Goal: Information Seeking & Learning: Learn about a topic

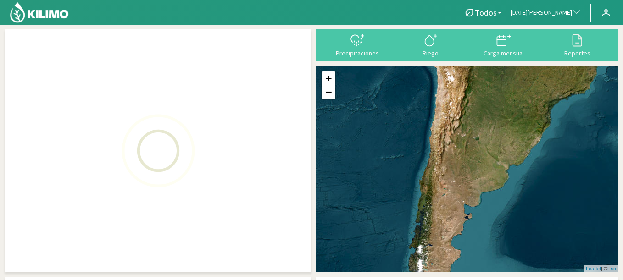
click at [569, 13] on span "button" at bounding box center [573, 12] width 9 height 9
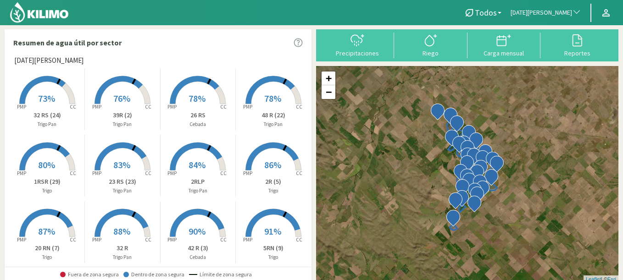
click at [568, 19] on button "[DATE][PERSON_NAME]" at bounding box center [546, 13] width 80 height 20
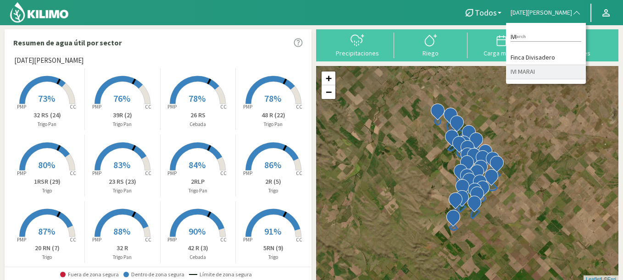
type input "IVI"
click at [555, 77] on li "IVI MARAI" at bounding box center [546, 72] width 80 height 14
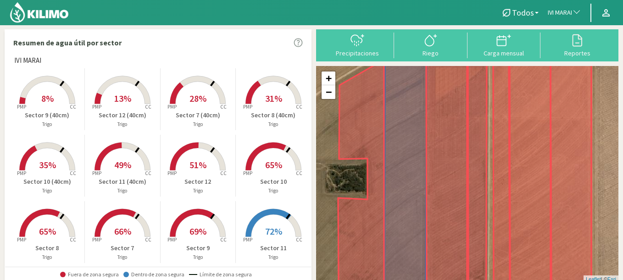
click at [62, 102] on rect at bounding box center [47, 104] width 73 height 73
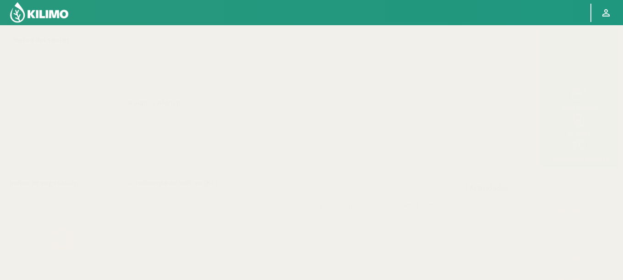
select select "116: Object"
select select "11: Object"
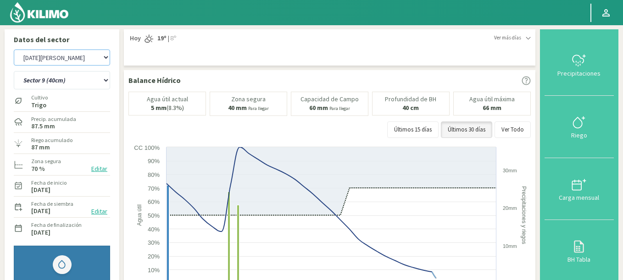
click at [14, 50] on select "Agr. Huertos de Chocalan Agrícola Bakia Agrícola [GEOGRAPHIC_DATA] - IC Agrícol…" at bounding box center [62, 58] width 96 height 16
select select "509: Object"
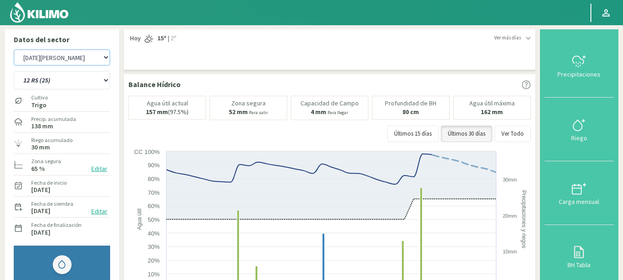
click at [78, 59] on select "Agr. Huertos de Chocalan Agrícola Bakia Agrícola [GEOGRAPHIC_DATA] - IC Agrícol…" at bounding box center [62, 58] width 96 height 16
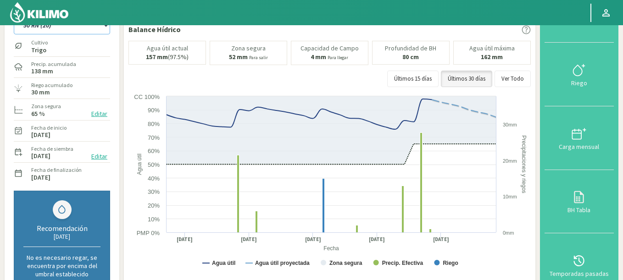
click at [14, 16] on select "12 RS (25) 17 R (1) 19 RO (6) 1RLPS 1RSR (29) 20 RN (7) 21 RAB (28) 21 RN (8) 2…" at bounding box center [62, 25] width 96 height 18
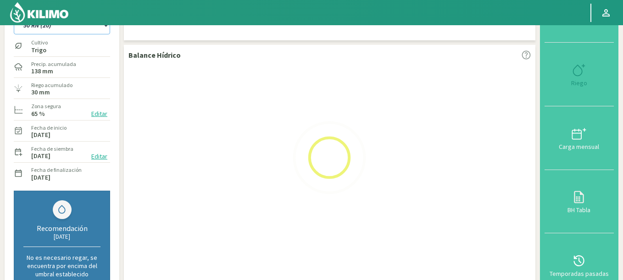
select select "12: Object"
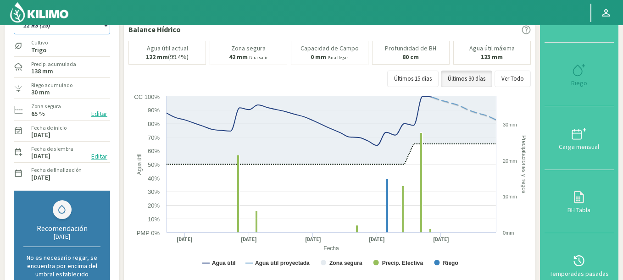
select select "780: Object"
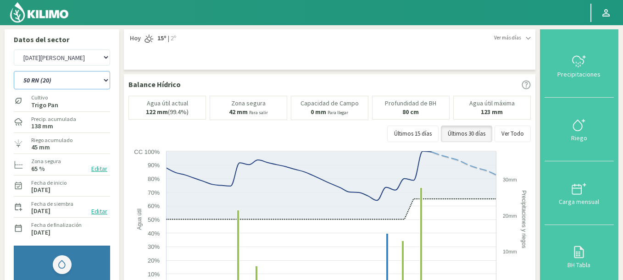
drag, startPoint x: 28, startPoint y: 84, endPoint x: 624, endPoint y: 66, distance: 595.9
click at [623, 66] on html "Principal Perfil Perfil Salir Datos del sector Agr. Huertos de Chocalan Agrícol…" at bounding box center [311, 140] width 623 height 280
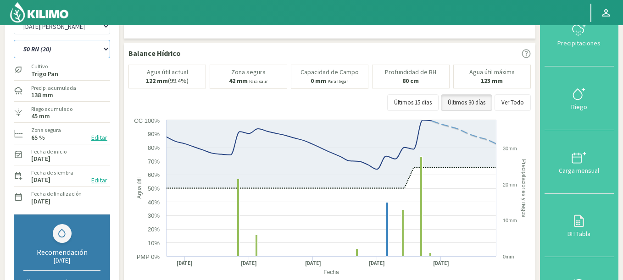
scroll to position [33, 0]
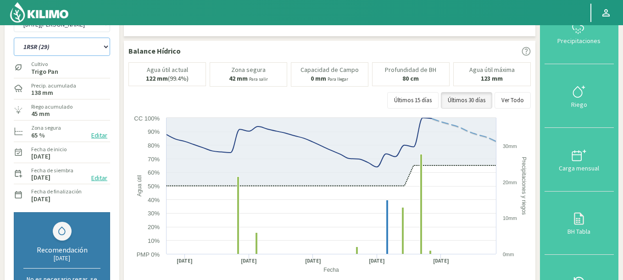
click at [14, 38] on select "12 RS (25) 17 R (1) 19 RO (6) 1RLPS 1RSR (29) 20 RN (7) 21 RAB (28) 21 RN (8) 2…" at bounding box center [62, 47] width 96 height 18
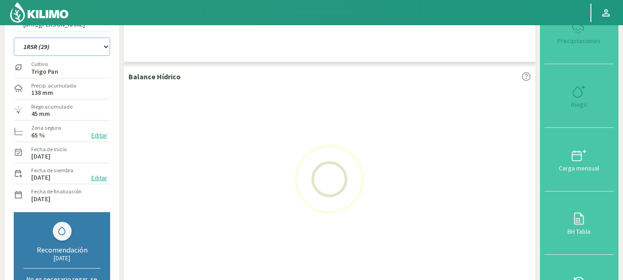
select select "70: Object"
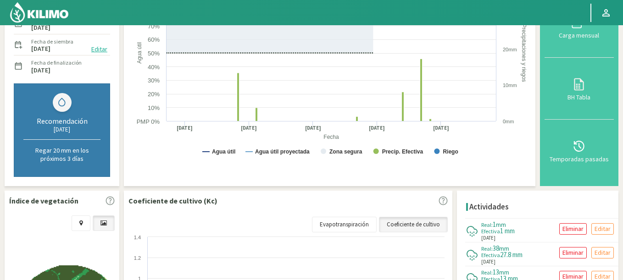
scroll to position [254, 0]
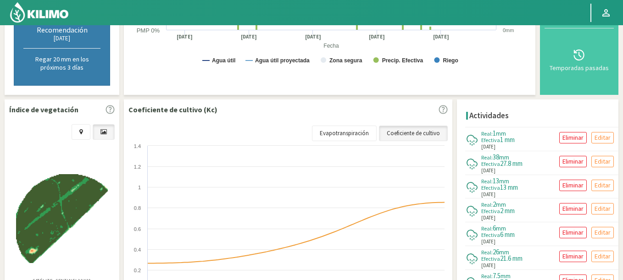
select select "1051: Object"
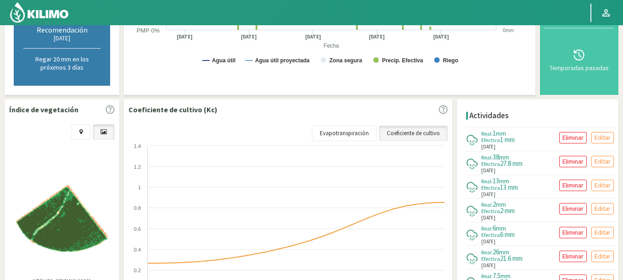
scroll to position [0, 0]
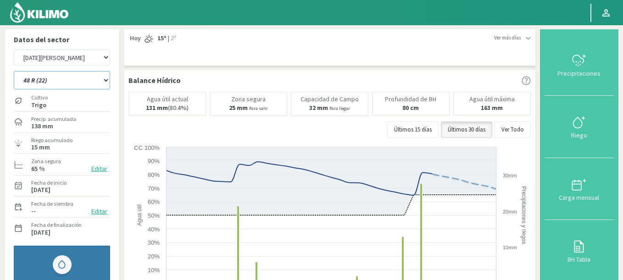
click at [14, 71] on select "12 RS (25) 17 R (1) 19 RO (6) 1RLPS 1RSR (29) 20 RN (7) 21 RAB (28) 21 RN (8) 2…" at bounding box center [62, 80] width 96 height 18
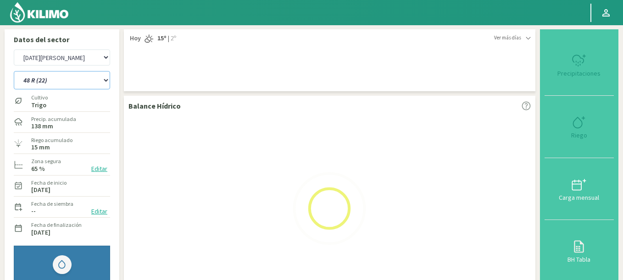
select select "78: Object"
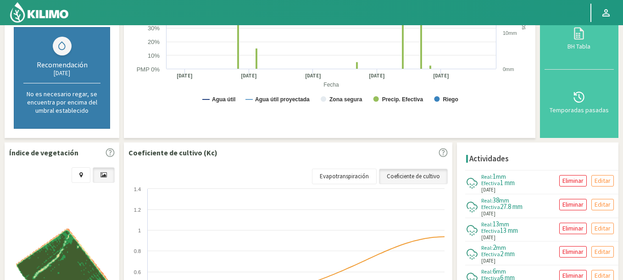
select select "1322: Object"
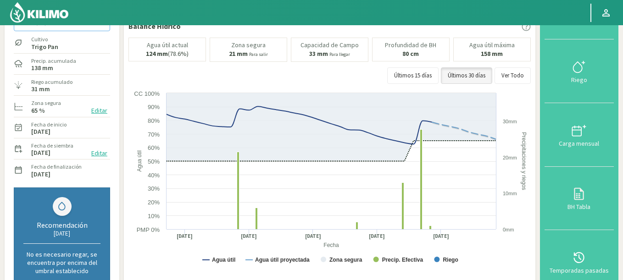
scroll to position [55, 0]
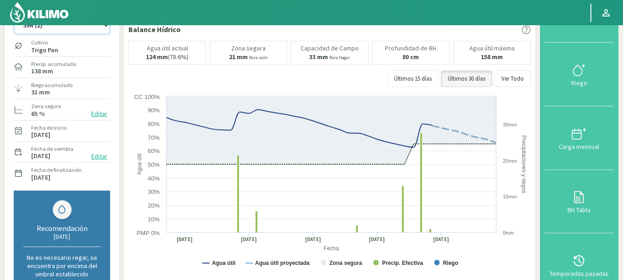
click at [14, 16] on select "12 RS (25) 17 R (1) 19 RO (6) 1RLPS 1RSR (29) 20 RN (7) 21 RAB (28) 21 RN (8) 2…" at bounding box center [62, 25] width 96 height 18
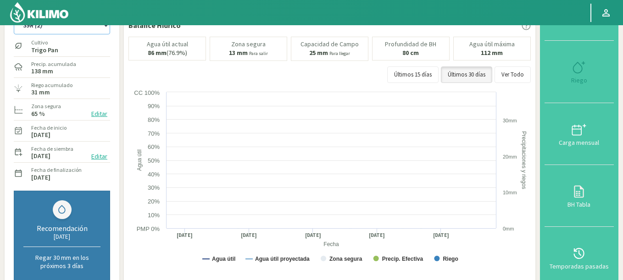
select select "130: Object"
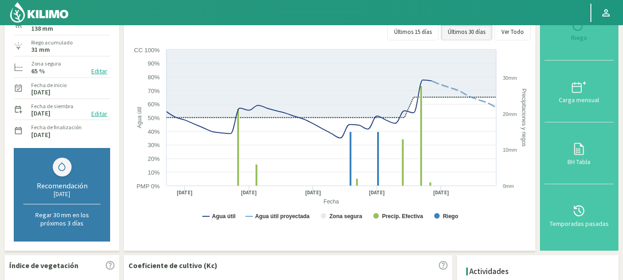
scroll to position [110, 0]
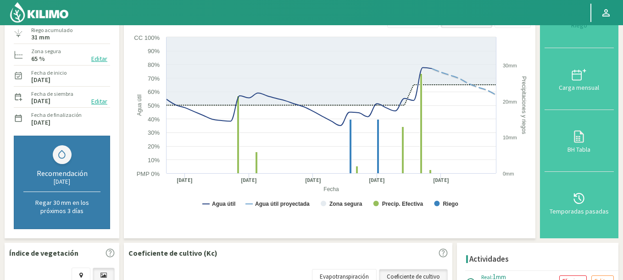
select select "1593: Object"
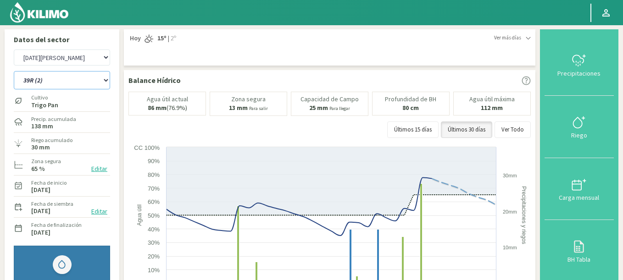
scroll to position [55, 0]
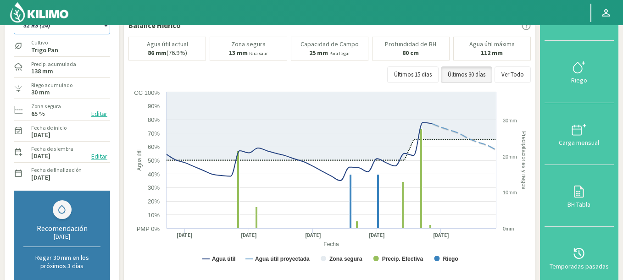
click at [14, 16] on select "12 RS (25) 17 R (1) 19 RO (6) 1RLPS 1RSR (29) 20 RN (7) 21 RAB (28) 21 RN (8) 2…" at bounding box center [62, 25] width 96 height 18
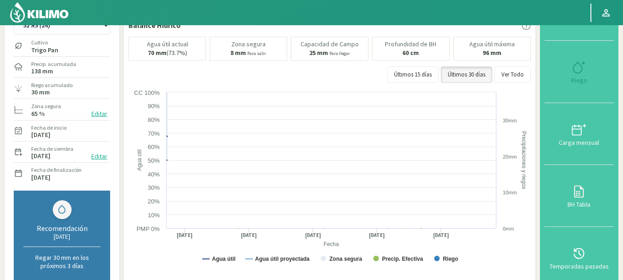
select select "155: Object"
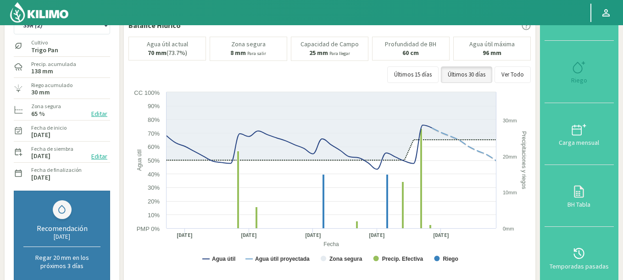
select select "1864: Object"
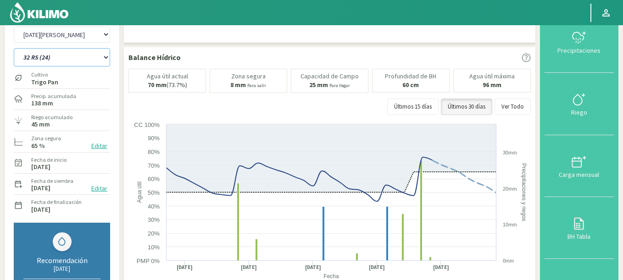
scroll to position [29, 0]
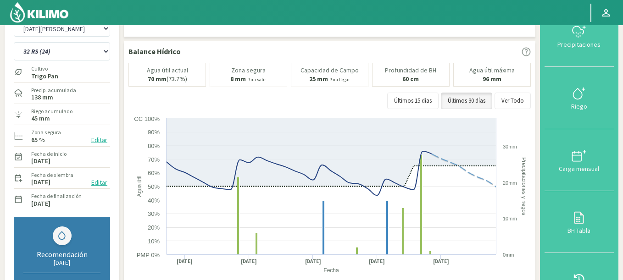
click at [111, 50] on div "Agr. Huertos de Chocalan Agrícola Bakia Agrícola [GEOGRAPHIC_DATA] - IC Agrícol…" at bounding box center [61, 171] width 105 height 310
click at [14, 42] on select "12 RS (25) 17 R (1) 19 RO (6) 1RLPS 1RSR (29) 20 RN (7) 21 RAB (28) 21 RN (8) 2…" at bounding box center [62, 51] width 96 height 18
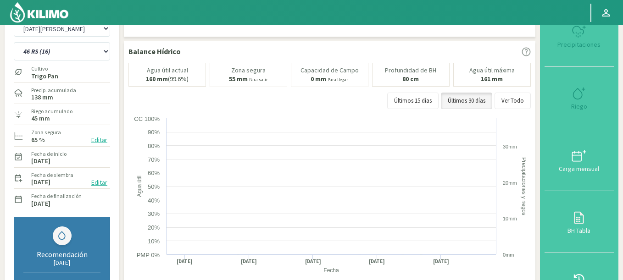
select select "184: Object"
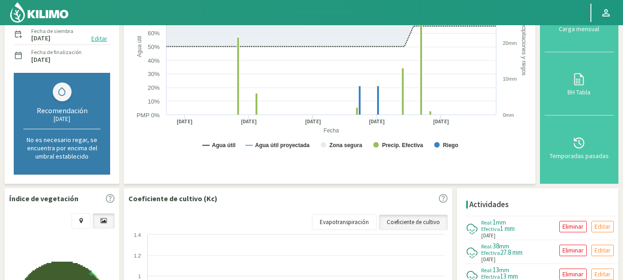
scroll to position [304, 0]
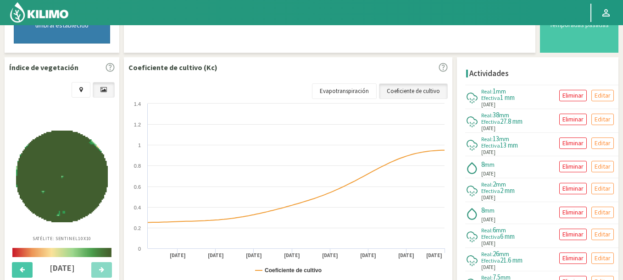
select select "2135: Object"
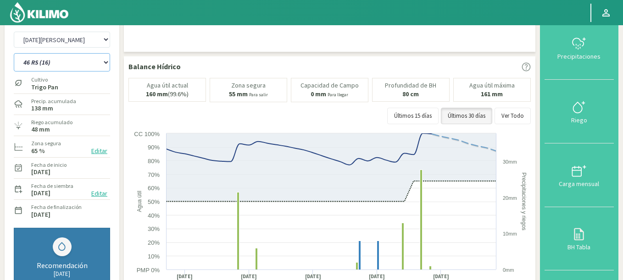
scroll to position [0, 0]
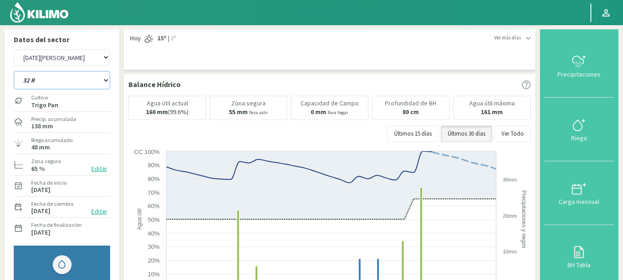
click at [14, 71] on select "12 RS (25) 17 R (1) 19 RO (6) 1RLPS 1RSR (29) 20 RN (7) 21 RAB (28) 21 RN (8) 2…" at bounding box center [62, 80] width 96 height 18
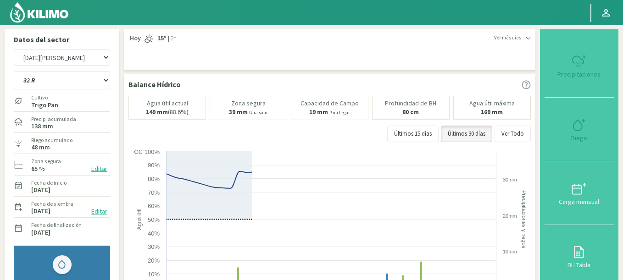
select select "221: Object"
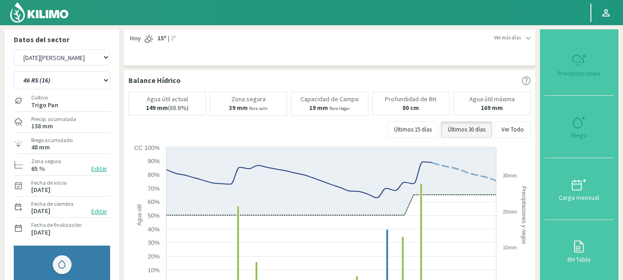
select select "2406: Object"
click at [33, 77] on select "12 RS (25) 17 R (1) 19 RO (6) 1RLPS 1RSR (29) 20 RN (7) 21 RAB (28) 21 RN (8) 2…" at bounding box center [62, 80] width 96 height 18
click at [14, 71] on select "12 RS (25) 17 R (1) 19 RO (6) 1RLPS 1RSR (29) 20 RN (7) 21 RAB (28) 21 RN (8) 2…" at bounding box center [62, 80] width 96 height 18
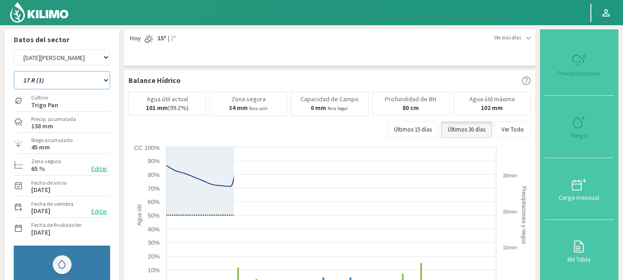
select select "245: Object"
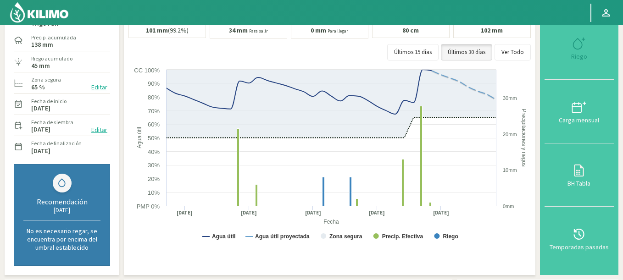
scroll to position [165, 0]
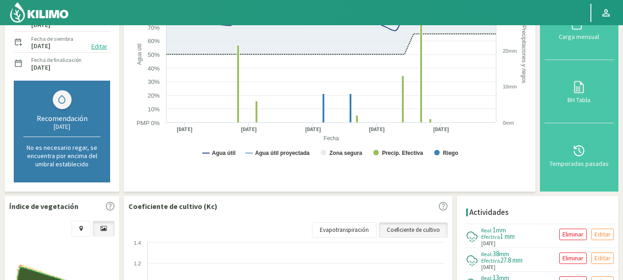
select select "2677: Object"
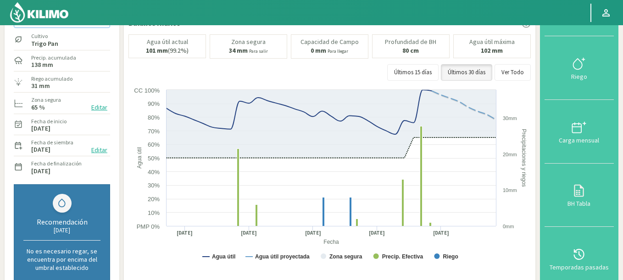
scroll to position [29, 0]
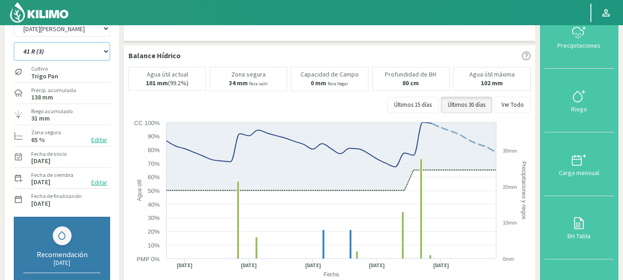
click at [14, 42] on select "12 RS (25) 17 R (1) 19 RO (6) 1RLPS 1RSR (29) 20 RN (7) 21 RAB (28) 21 RN (8) 2…" at bounding box center [62, 51] width 96 height 18
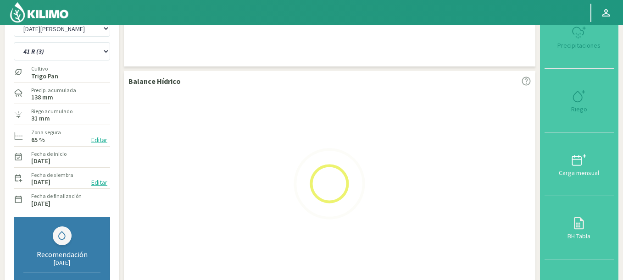
click at [309, 280] on div at bounding box center [329, 216] width 402 height 248
select select "261: Object"
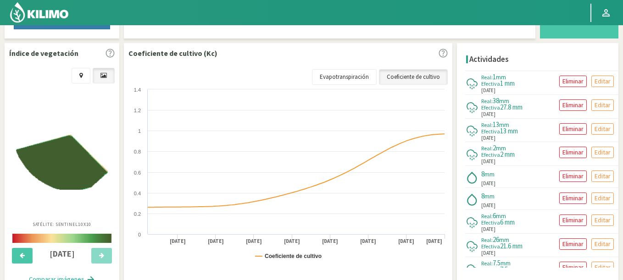
select select "2949: Object"
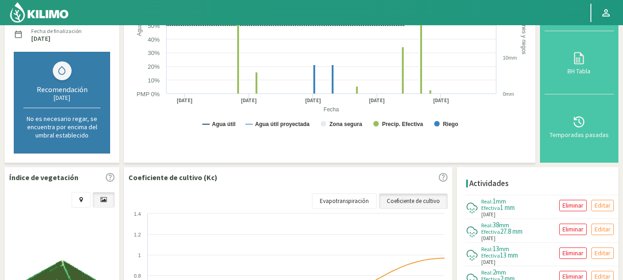
scroll to position [29, 0]
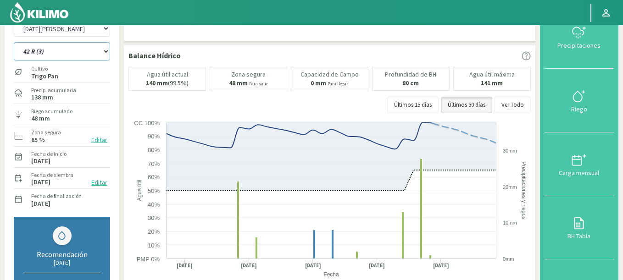
click at [14, 42] on select "12 RS (25) 17 R (1) 19 RO (6) 1RLPS 1RSR (29) 20 RN (7) 21 RAB (28) 21 RN (8) 2…" at bounding box center [62, 51] width 96 height 18
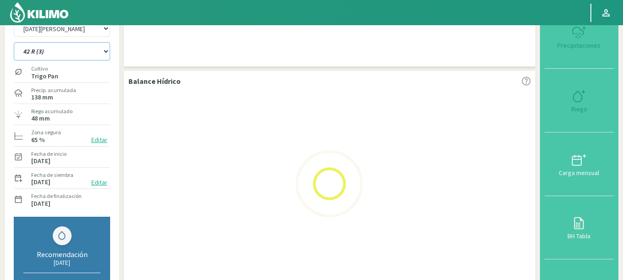
select select "312: Object"
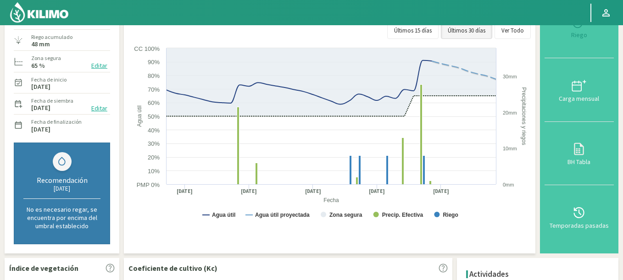
scroll to position [194, 0]
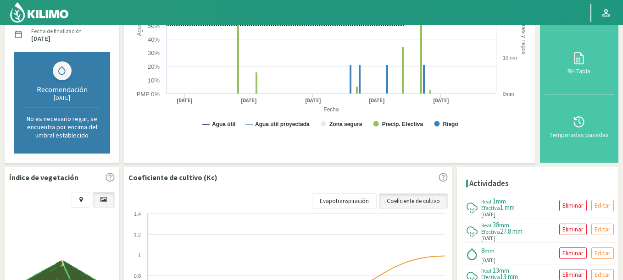
select select "3221: Object"
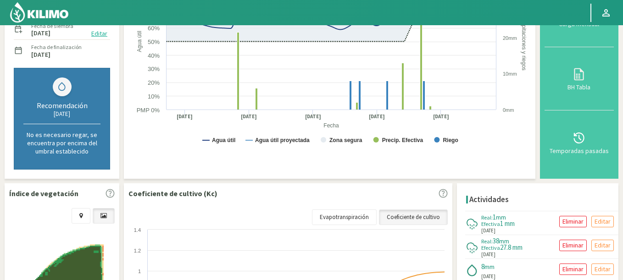
scroll to position [0, 0]
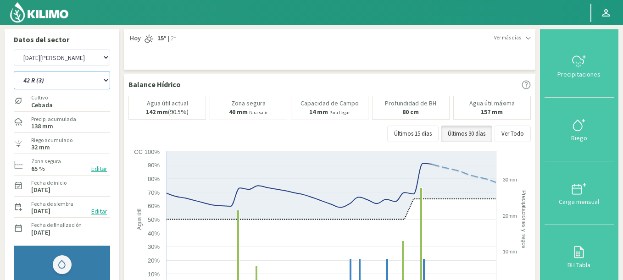
click at [82, 78] on select "12 RS (25) 17 R (1) 19 RO (6) 1RLPS 1RSR (29) 20 RN (7) 21 RAB (28) 21 RN (8) 2…" at bounding box center [62, 80] width 96 height 18
click at [14, 71] on select "12 RS (25) 17 R (1) 19 RO (6) 1RLPS 1RSR (29) 20 RN (7) 21 RAB (28) 21 RN (8) 2…" at bounding box center [62, 80] width 96 height 18
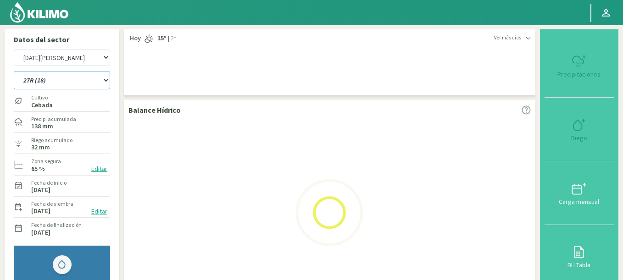
select select "344: Object"
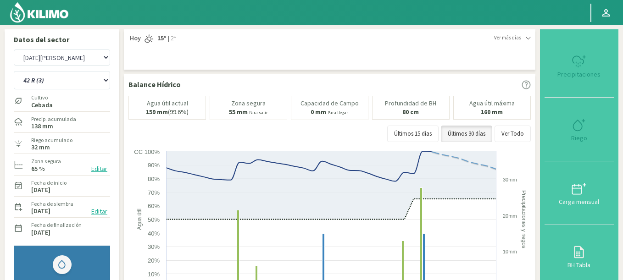
select select "3493: Object"
click at [14, 71] on select "12 RS (25) 17 R (1) 19 RO (6) 1RLPS 1RSR (29) 20 RN (7) 21 RAB (28) 21 RN (8) 2…" at bounding box center [62, 80] width 96 height 18
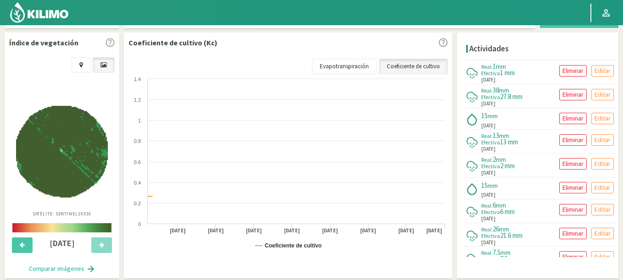
scroll to position [330, 0]
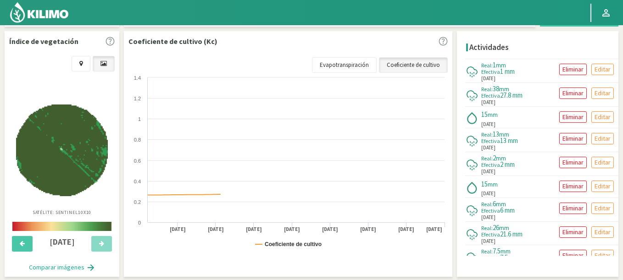
select select "366: Object"
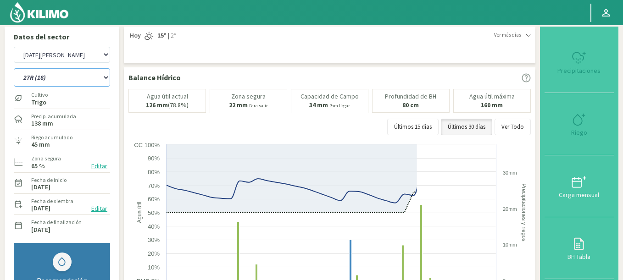
scroll to position [0, 0]
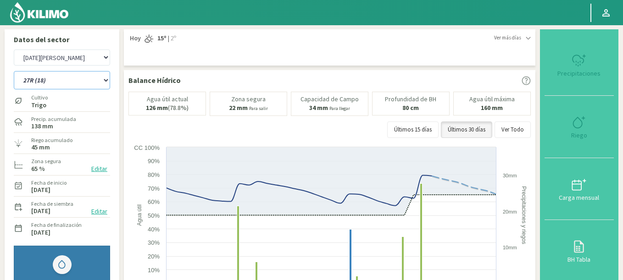
select select "3765: Object"
click at [14, 71] on select "12 RS (25) 17 R (1) 19 RO (6) 1RLPS 1RSR (29) 20 RN (7) 21 RAB (28) 21 RN (8) 2…" at bounding box center [62, 80] width 96 height 18
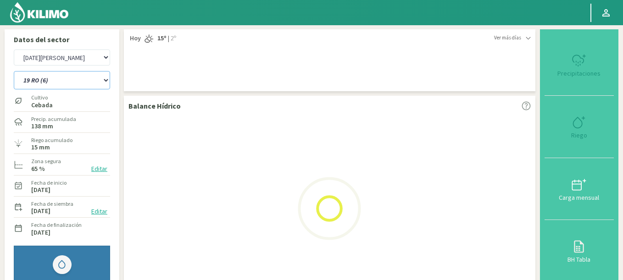
select select "396: Object"
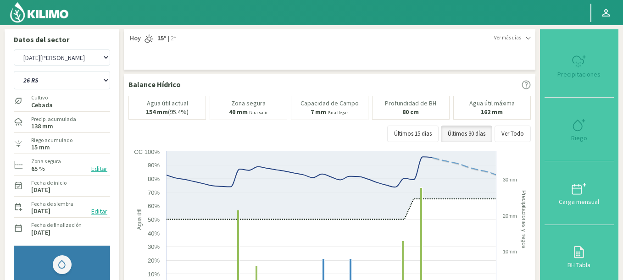
select select "4037: Object"
click at [14, 71] on select "12 RS (25) 17 R (1) 19 RO (6) 1RLPS 1RSR (29) 20 RN (7) 21 RAB (28) 21 RN (8) 2…" at bounding box center [62, 80] width 96 height 18
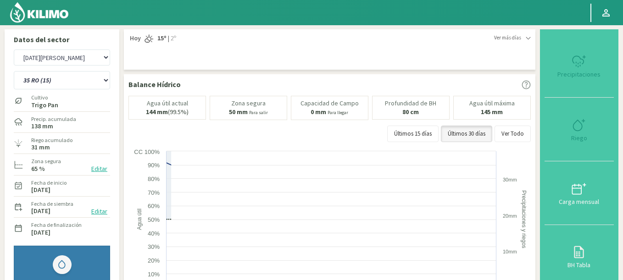
select select "417: Object"
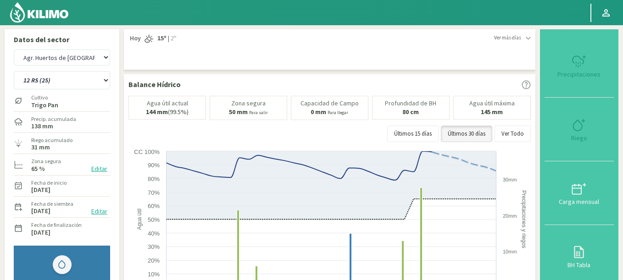
select select "4310: Object"
click at [14, 71] on select "12 RS (25) 17 R (1) 19 RO (6) 1RLPS 1RSR (29) 20 RN (7) 21 RAB (28) 21 RN (8) 2…" at bounding box center [62, 80] width 96 height 18
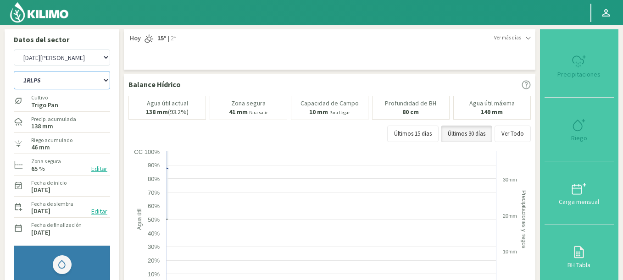
select select "464: Object"
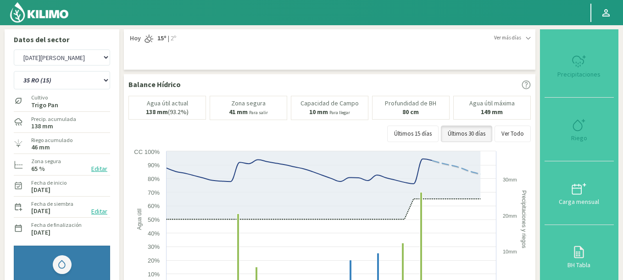
select select "4583: Object"
click at [14, 71] on select "12 RS (25) 17 R (1) 19 RO (6) 1RLPS 1RSR (29) 20 RN (7) 21 RAB (28) 21 RN (8) 2…" at bounding box center [62, 80] width 96 height 18
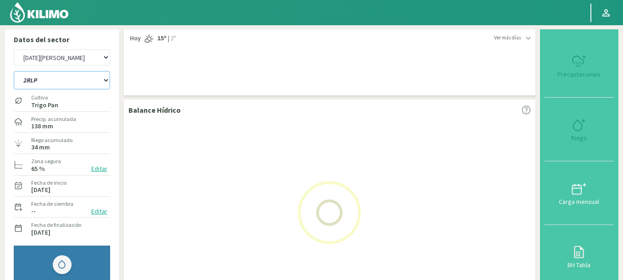
select select "480: Object"
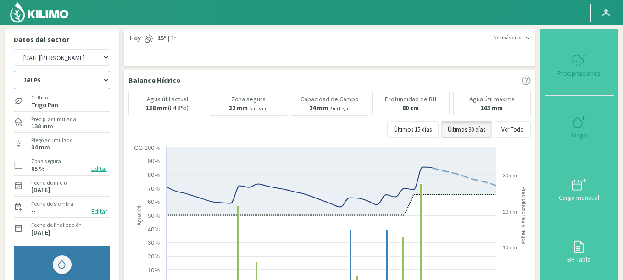
scroll to position [330, 0]
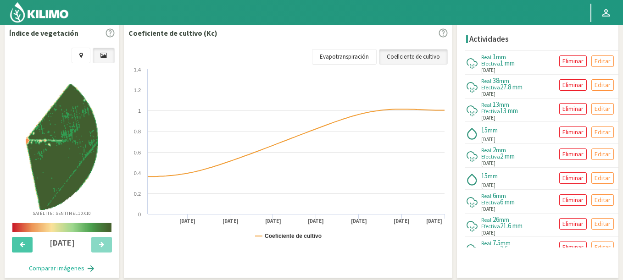
select select "4857: Object"
select select "523: Object"
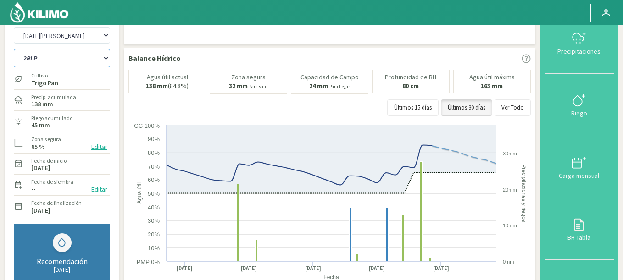
scroll to position [0, 0]
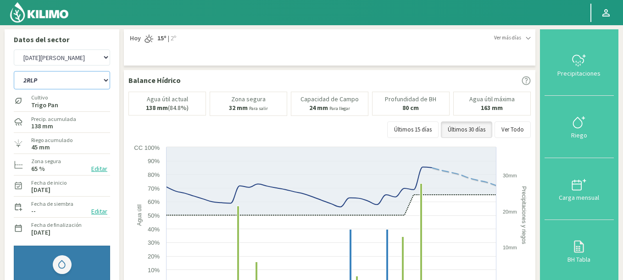
click at [61, 87] on select "12 RS (25) 17 R (1) 19 RO (6) 1RLPS 1RSR (29) 20 RN (7) 21 RAB (28) 21 RN (8) 2…" at bounding box center [62, 80] width 96 height 18
click at [67, 55] on select "Agr. Huertos de Chocalan Agrícola Bakia Agrícola [GEOGRAPHIC_DATA] - IC Agrícol…" at bounding box center [62, 58] width 96 height 16
click at [14, 50] on select "Agr. Huertos de Chocalan Agrícola Bakia Agrícola [GEOGRAPHIC_DATA] - IC Agrícol…" at bounding box center [62, 58] width 96 height 16
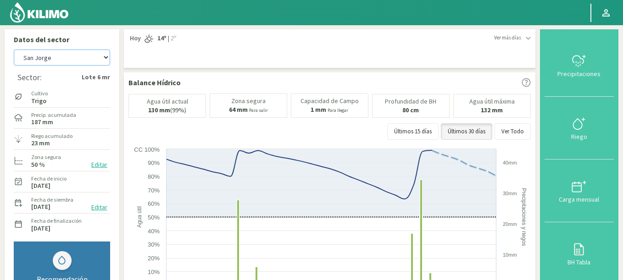
click at [14, 50] on select "Agr. Huertos de Chocalan Agrícola Bakia Agrícola [GEOGRAPHIC_DATA] - IC Agrícol…" at bounding box center [62, 58] width 96 height 16
select select "5400: Object"
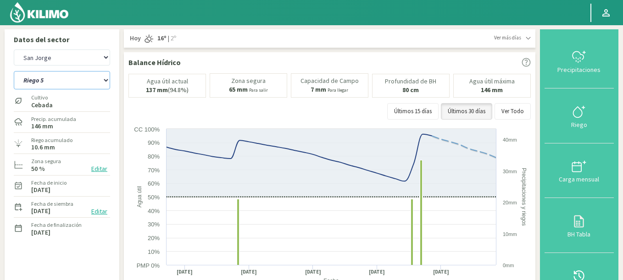
click at [14, 71] on select "[STREET_ADDRESS]" at bounding box center [62, 80] width 96 height 18
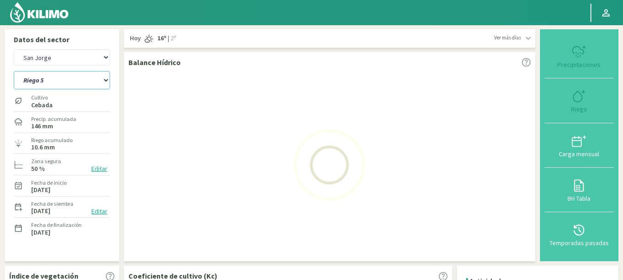
select select "0: Object"
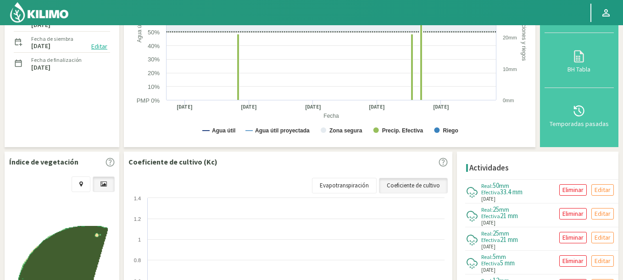
select select "5675: Object"
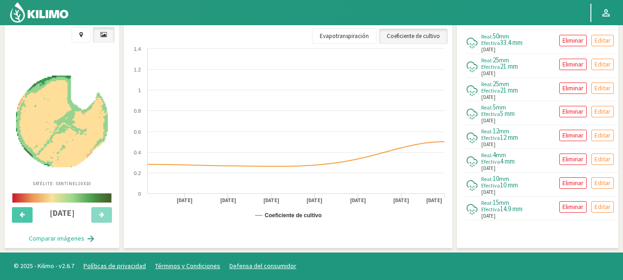
scroll to position [39, 0]
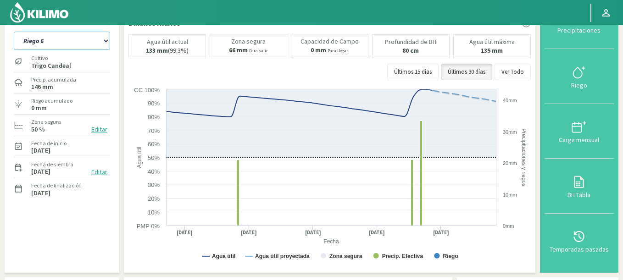
click at [14, 32] on select "[STREET_ADDRESS]" at bounding box center [62, 41] width 96 height 18
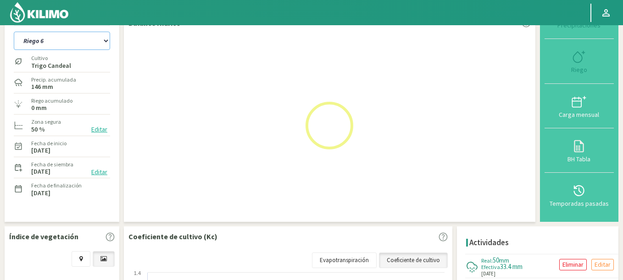
select select "6: Object"
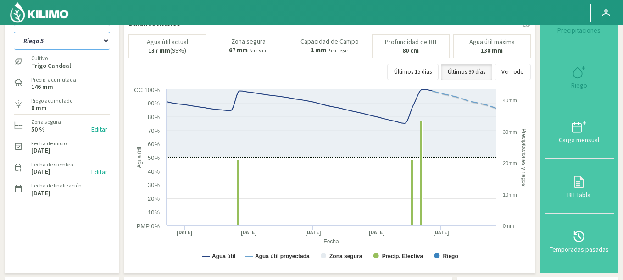
select select "5950: Object"
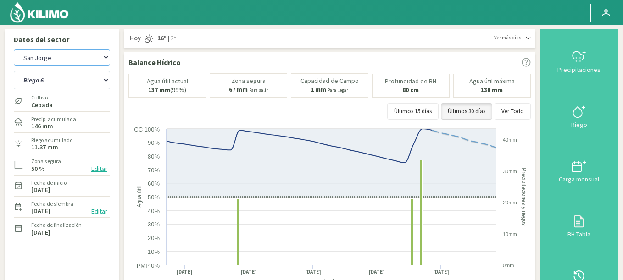
click at [42, 63] on select "Agr. Huertos de Chocalan Agrícola Bakia Agrícola [GEOGRAPHIC_DATA] - IC Agrícol…" at bounding box center [62, 58] width 96 height 16
click at [14, 71] on select "[STREET_ADDRESS]" at bounding box center [62, 80] width 96 height 18
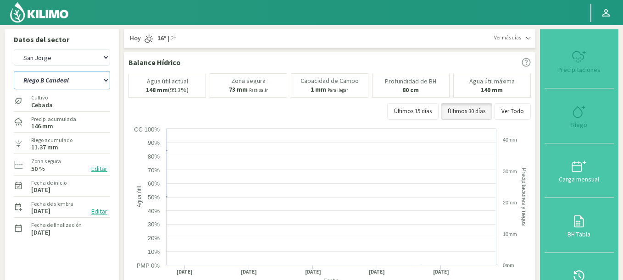
select select "12: Object"
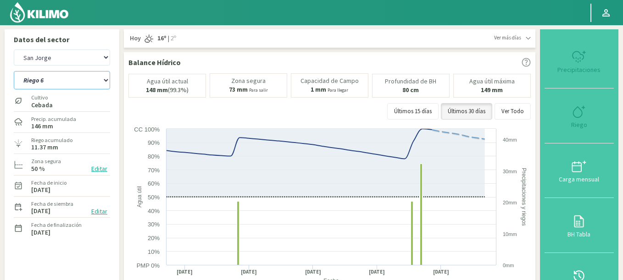
select select "6225: Object"
click at [45, 77] on select "[STREET_ADDRESS]" at bounding box center [62, 80] width 96 height 18
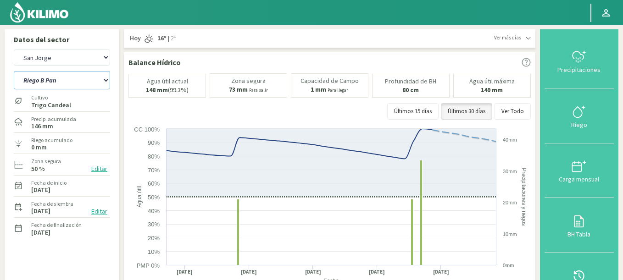
click at [14, 71] on select "[STREET_ADDRESS]" at bounding box center [62, 80] width 96 height 18
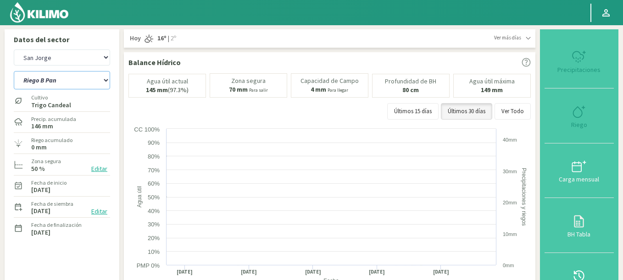
select select "18: Object"
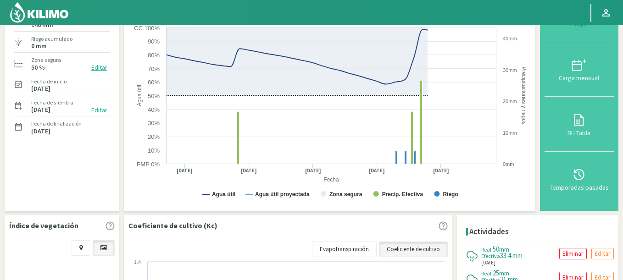
scroll to position [165, 0]
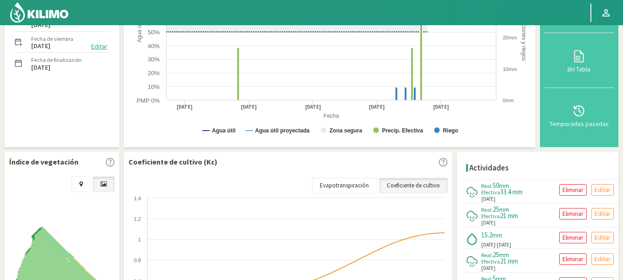
select select "6500: Object"
select select "24: Object"
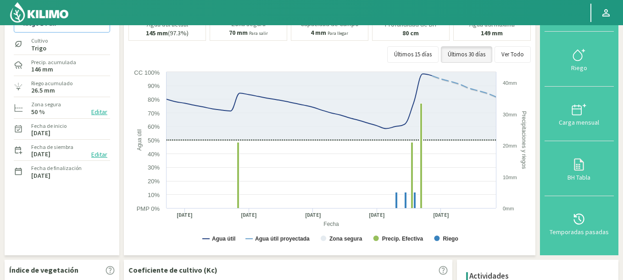
scroll to position [0, 0]
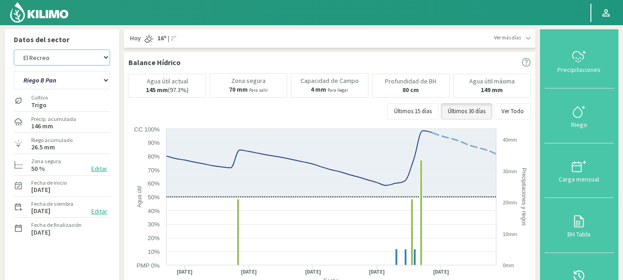
click at [14, 50] on select "Agr. Huertos de Chocalan Agrícola Bakia Agrícola [GEOGRAPHIC_DATA] - IC Agrícol…" at bounding box center [62, 58] width 96 height 16
select select "6620: Object"
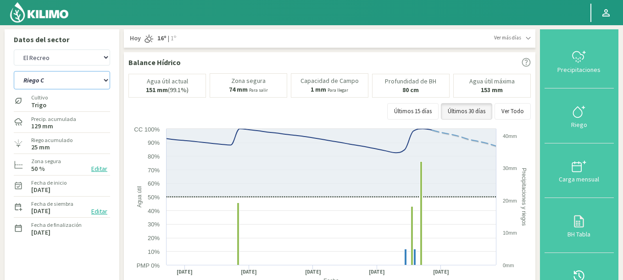
click at [14, 71] on select "ER Riego II Riego C" at bounding box center [62, 80] width 96 height 18
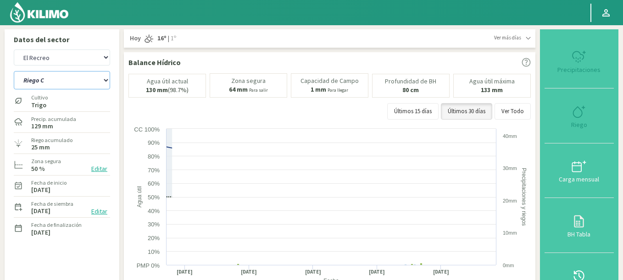
select select "25: Object"
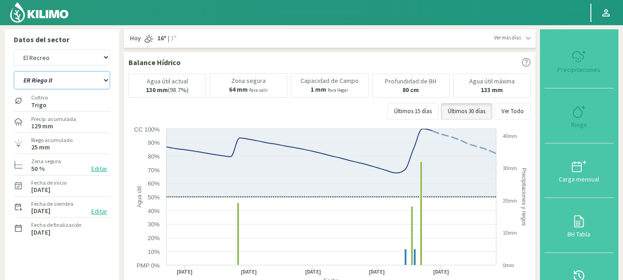
select select "6895: Object"
select select "28: Object"
click at [14, 50] on select "Agr. Huertos de Chocalan Agrícola Bakia Agrícola [GEOGRAPHIC_DATA] - IC Agrícol…" at bounding box center [62, 58] width 96 height 16
select select "7160: Object"
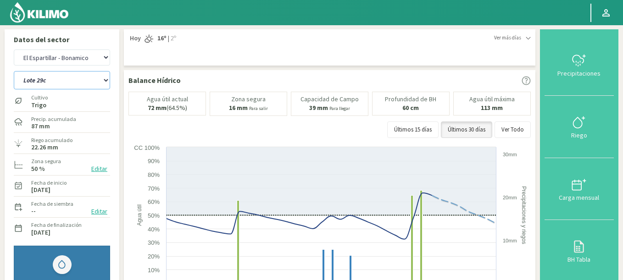
click at [14, 71] on select "Lote 29a Lote 29c Lote 30b Lote 30c" at bounding box center [62, 80] width 96 height 18
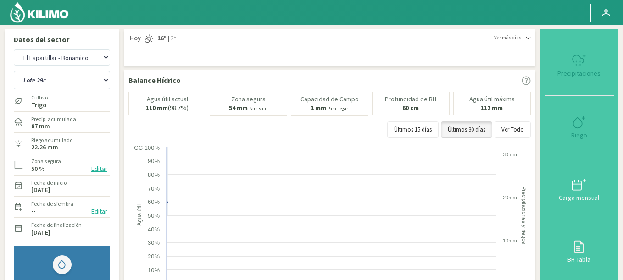
select select "29: Object"
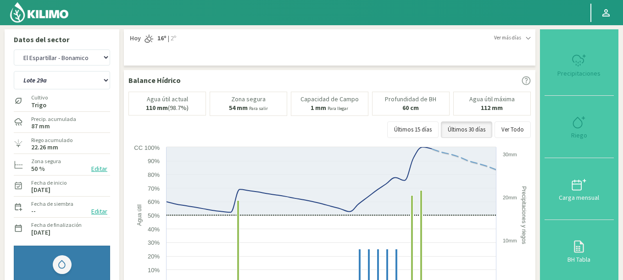
select select "7435: Object"
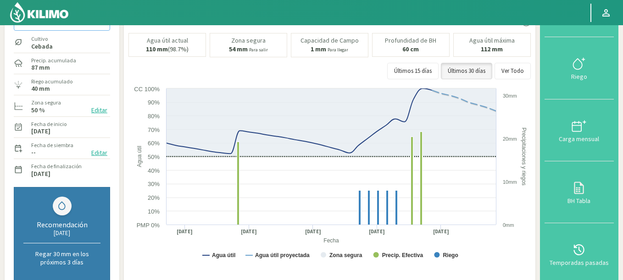
scroll to position [55, 0]
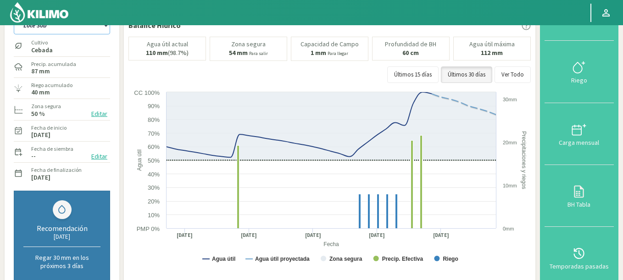
click at [14, 16] on select "Lote 29a Lote 29c Lote 30b Lote 30c" at bounding box center [62, 25] width 96 height 18
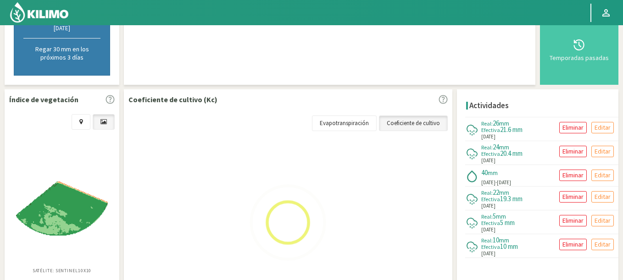
scroll to position [275, 0]
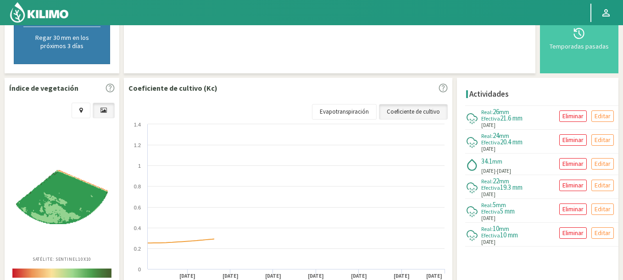
select select "34: Object"
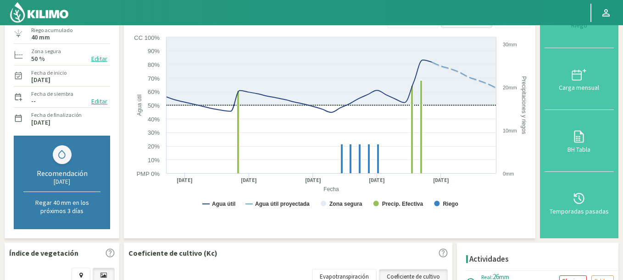
select select "7710: Object"
select select "39: Object"
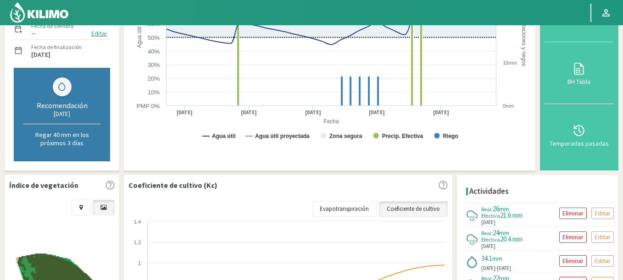
scroll to position [115, 0]
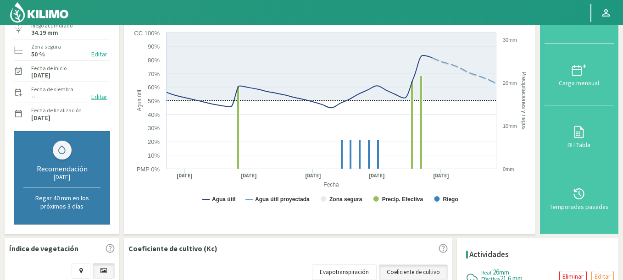
click at [85, 155] on div "Recomendación [DATE] Regar 40 mm en los próximos 3 [PERSON_NAME]" at bounding box center [62, 178] width 96 height 94
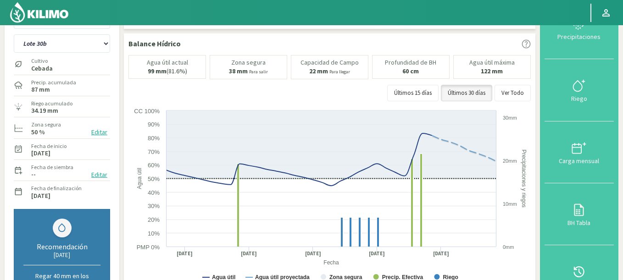
scroll to position [5, 0]
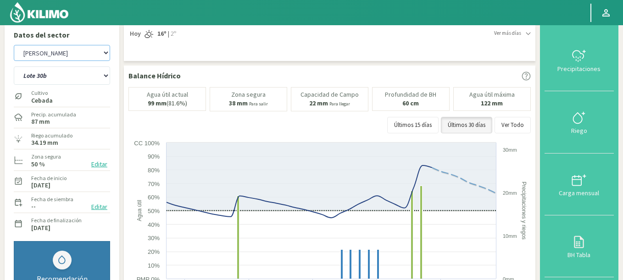
click at [14, 45] on select "Agr. Huertos de Chocalan Agrícola Bakia Agrícola [GEOGRAPHIC_DATA] - IC Agrícol…" at bounding box center [62, 53] width 96 height 16
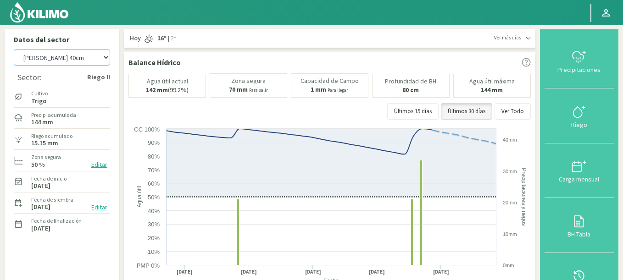
click at [14, 50] on select "Agr. Huertos de Chocalan Agrícola Bakia Agrícola [GEOGRAPHIC_DATA] - IC Agrícol…" at bounding box center [62, 58] width 96 height 16
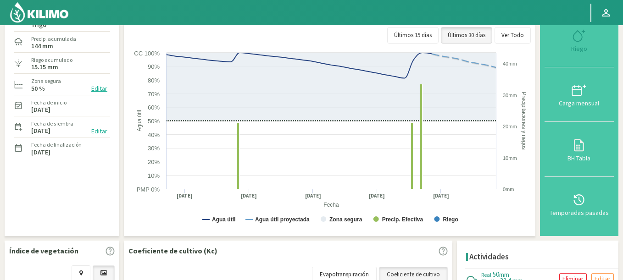
scroll to position [165, 0]
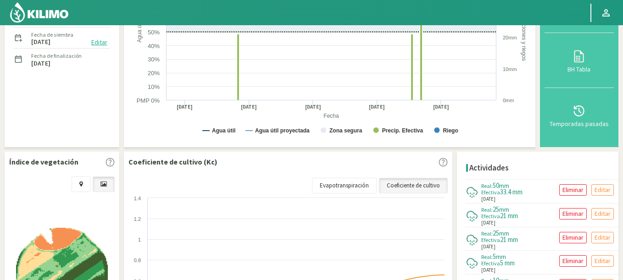
select select "8250: Object"
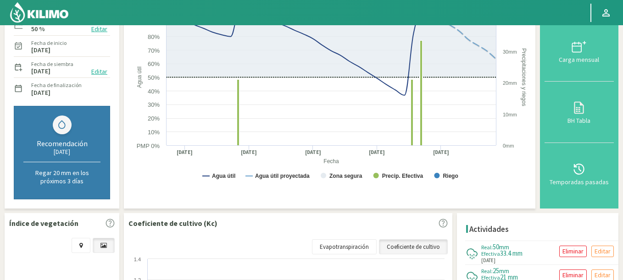
scroll to position [275, 0]
